Goal: Task Accomplishment & Management: Complete application form

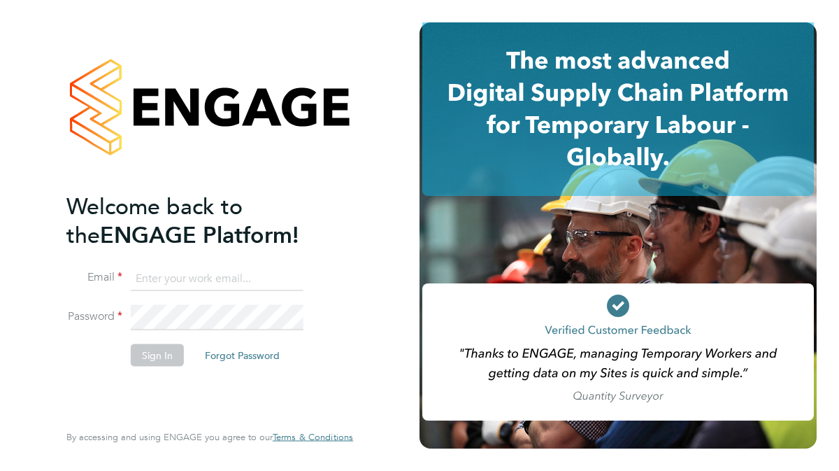
type input "stephen.radcliffe@justice.gov.uk"
click at [149, 354] on button "Sign In" at bounding box center [157, 354] width 53 height 22
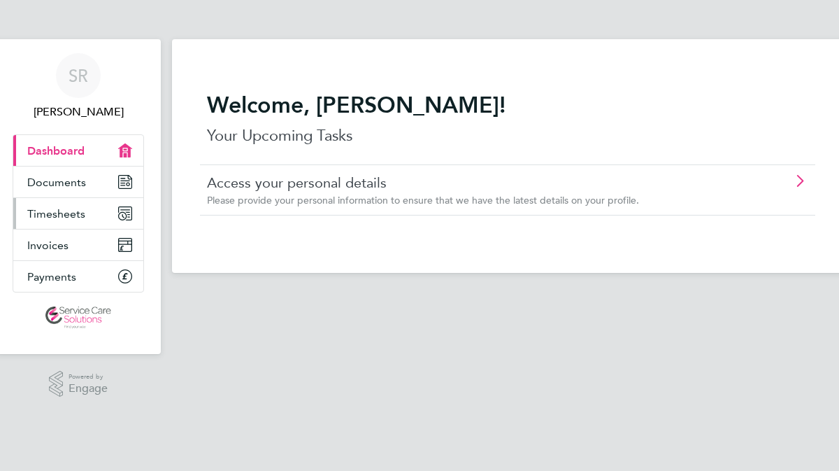
click at [125, 211] on icon "Main navigation" at bounding box center [125, 213] width 13 height 13
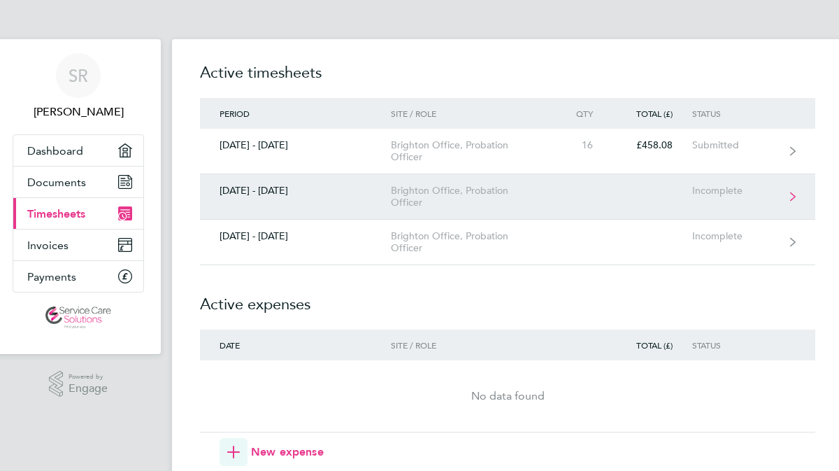
click at [409, 195] on div "Brighton Office, Probation Officer" at bounding box center [471, 197] width 160 height 24
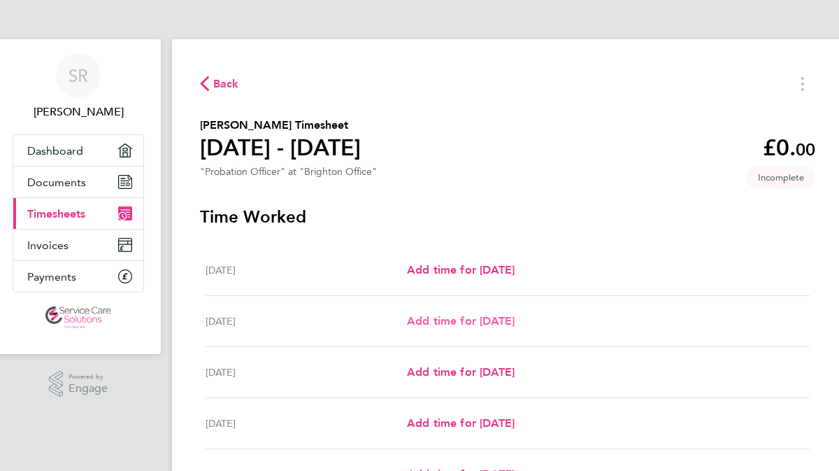
click at [465, 319] on span "Add time for [DATE]" at bounding box center [461, 320] width 108 height 13
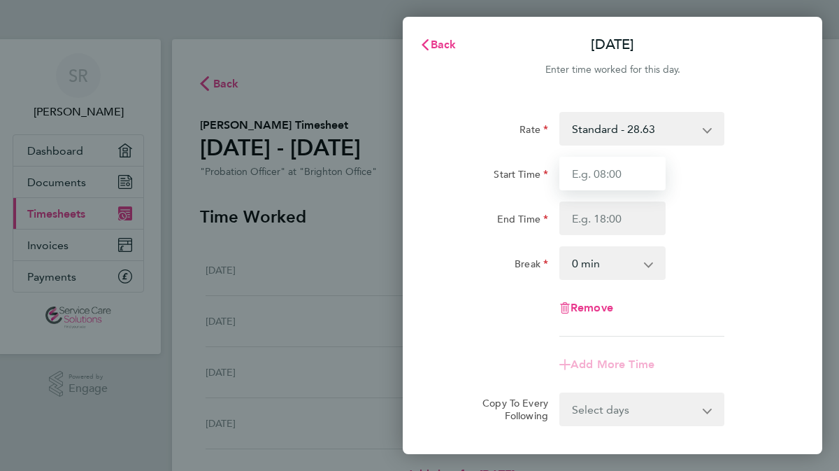
click at [621, 176] on input "Start Time" at bounding box center [613, 174] width 106 height 34
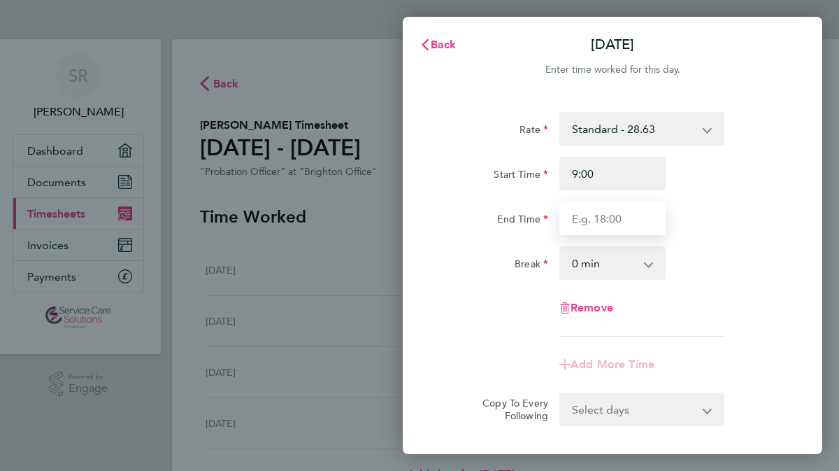
type input "09:00"
click at [612, 219] on input "End Time" at bounding box center [613, 218] width 106 height 34
type input "17:30"
click at [646, 259] on select "0 min 15 min 30 min 45 min 60 min 75 min 90 min" at bounding box center [604, 263] width 87 height 31
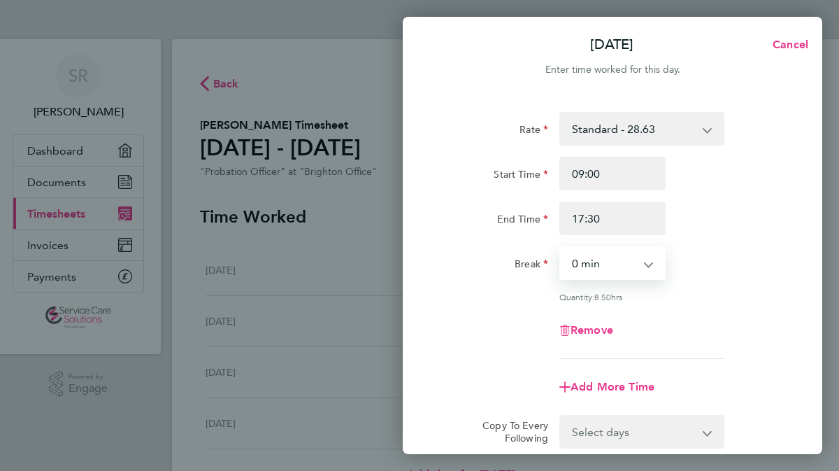
select select "30"
click at [561, 248] on select "0 min 15 min 30 min 45 min 60 min 75 min 90 min" at bounding box center [604, 263] width 87 height 31
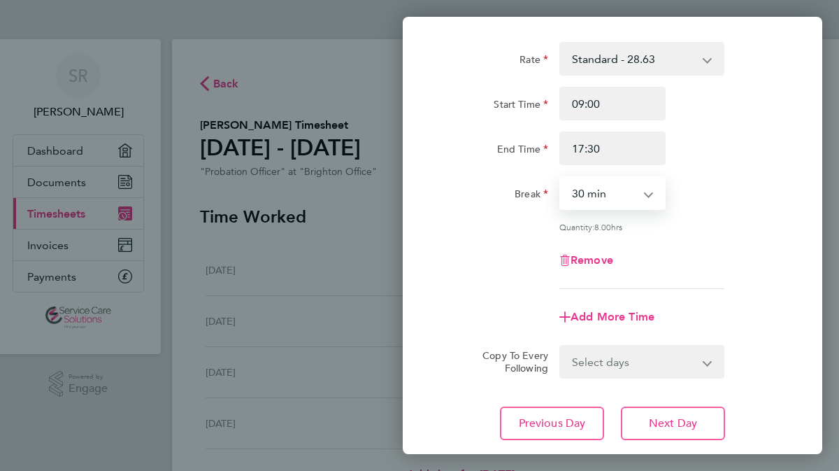
scroll to position [75, 0]
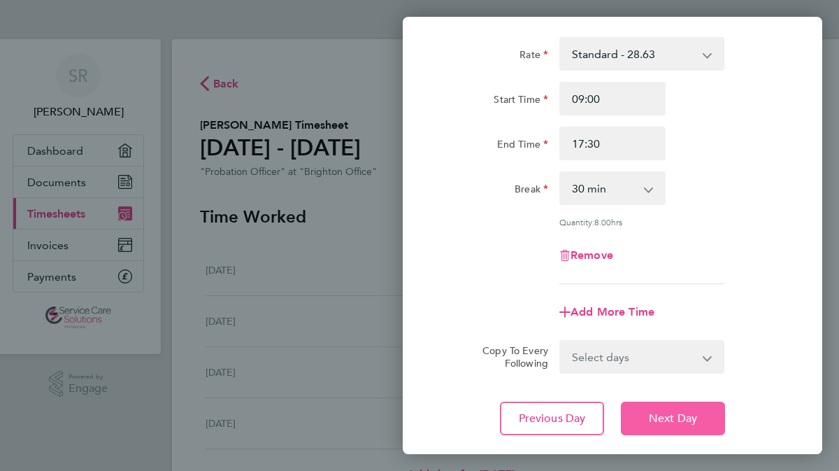
click at [654, 412] on span "Next Day" at bounding box center [673, 418] width 48 height 14
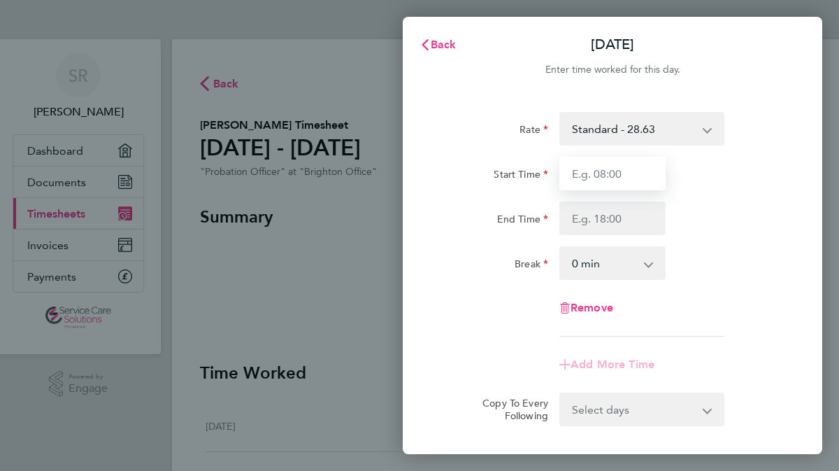
click at [604, 180] on input "Start Time" at bounding box center [613, 174] width 106 height 34
type input "09:00"
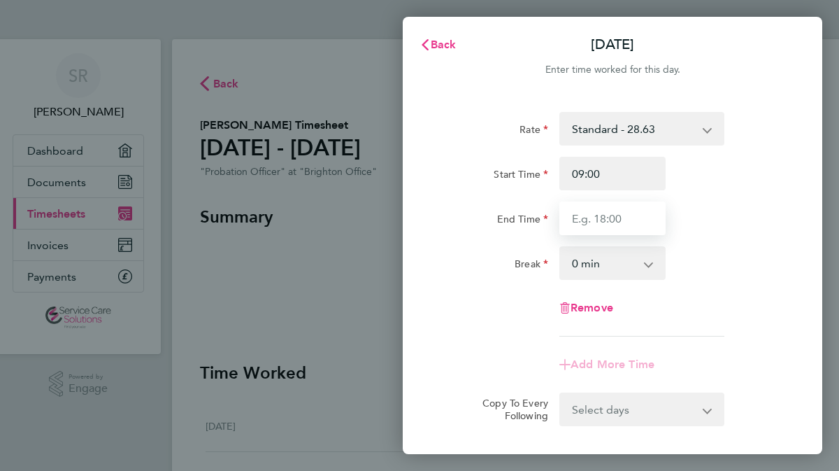
click at [605, 220] on input "End Time" at bounding box center [613, 218] width 106 height 34
type input "17:30"
click at [646, 264] on select "0 min 15 min 30 min 45 min 60 min 75 min 90 min" at bounding box center [604, 263] width 87 height 31
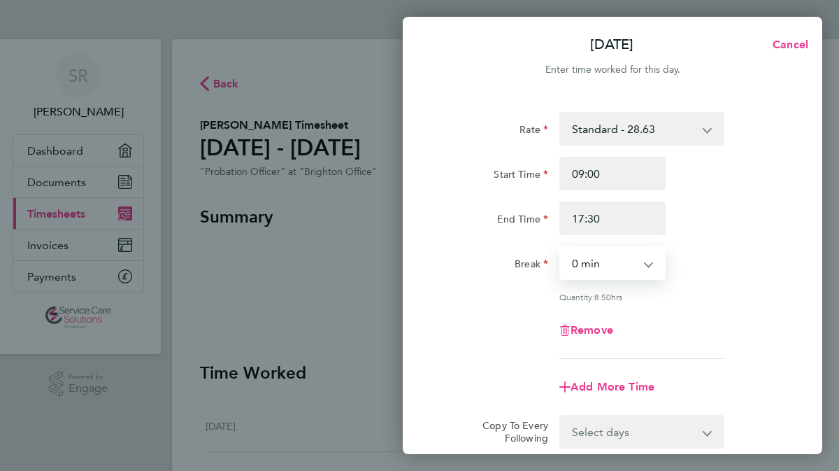
select select "30"
click at [561, 248] on select "0 min 15 min 30 min 45 min 60 min 75 min 90 min" at bounding box center [604, 263] width 87 height 31
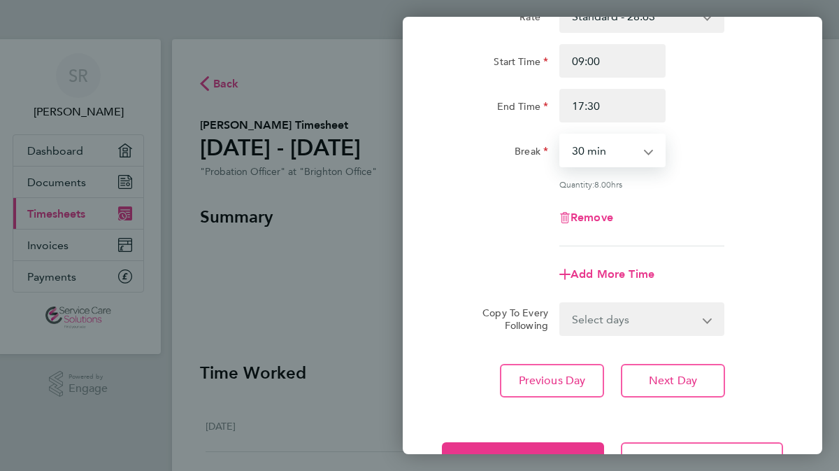
scroll to position [161, 0]
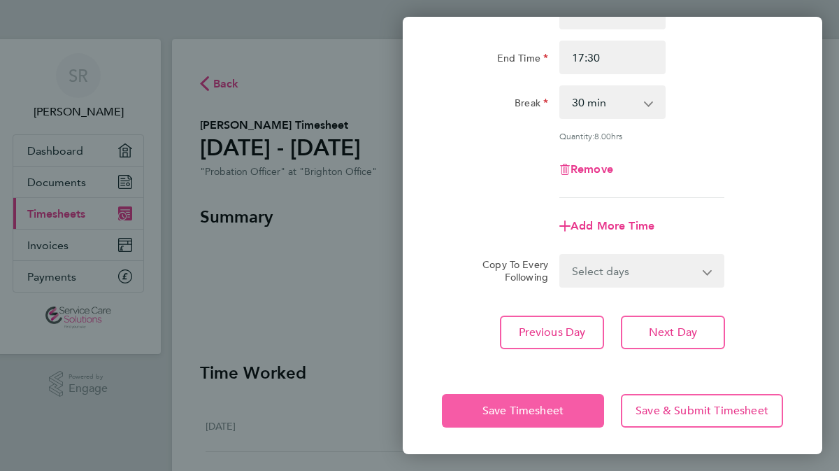
click at [534, 405] on span "Save Timesheet" at bounding box center [523, 411] width 81 height 14
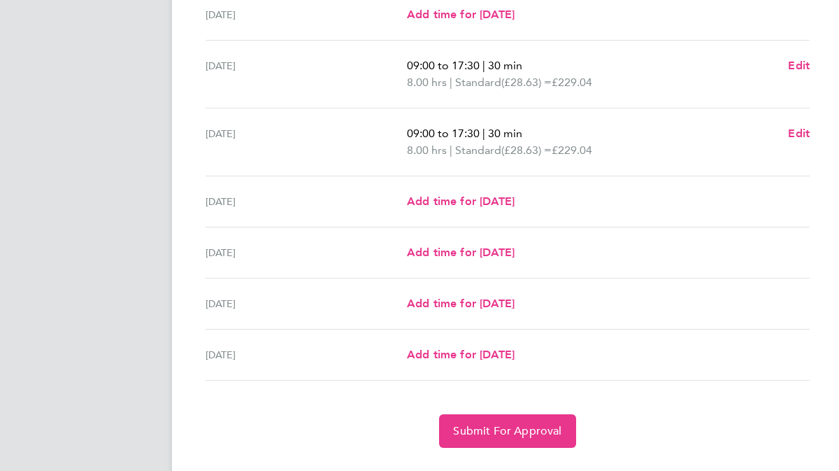
scroll to position [445, 0]
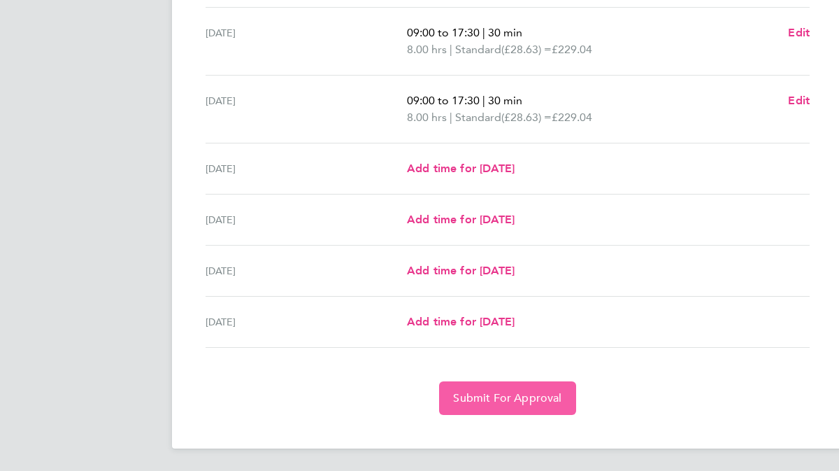
click at [518, 397] on span "Submit For Approval" at bounding box center [507, 398] width 108 height 14
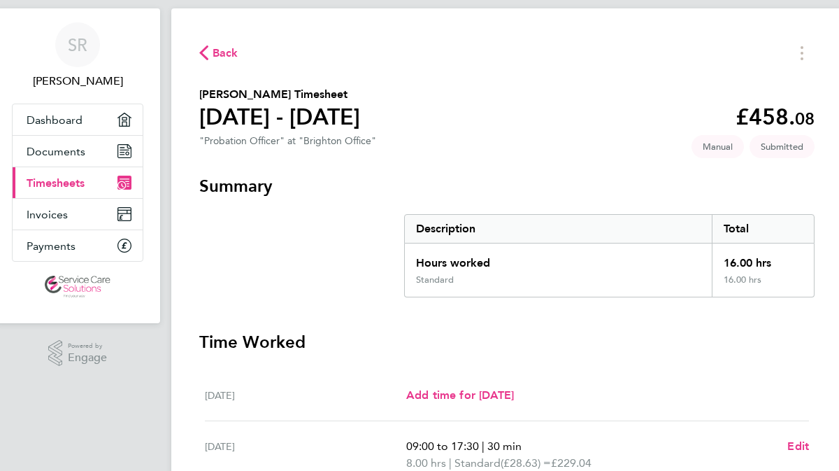
scroll to position [31, 1]
